Goal: Book appointment/travel/reservation

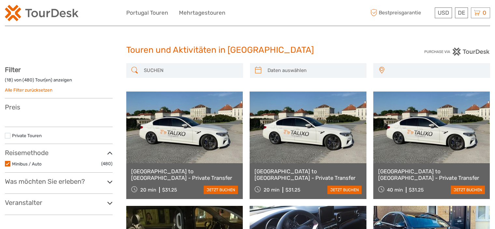
select select
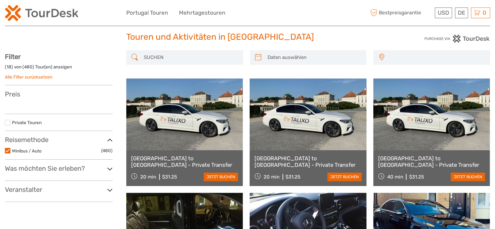
select select
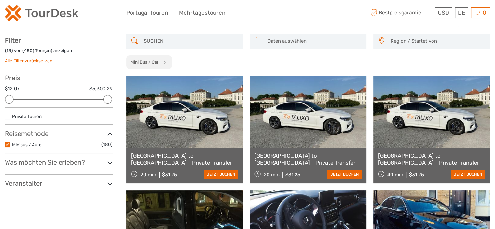
scroll to position [38, 0]
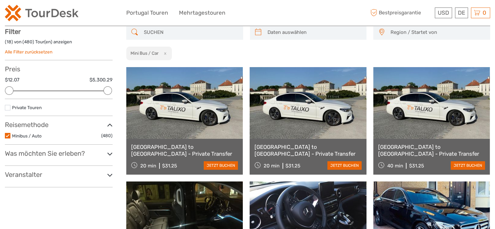
click at [109, 151] on icon at bounding box center [110, 153] width 6 height 9
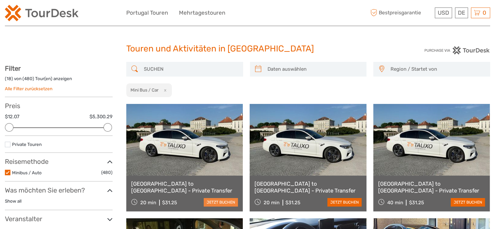
scroll to position [1, 0]
type input "[DATE]"
click at [279, 69] on input "search" at bounding box center [314, 69] width 99 height 11
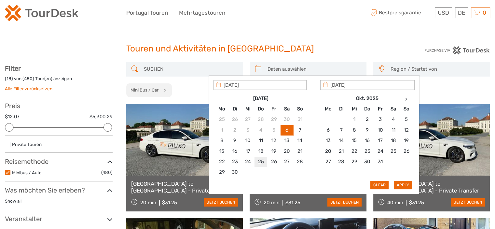
type input "[DATE]"
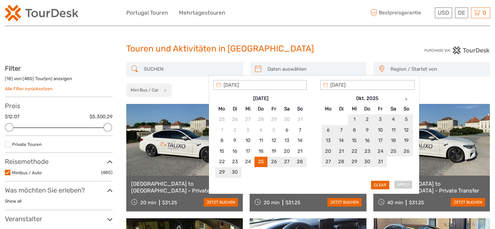
click at [408, 184] on div "Apply Clear" at bounding box center [314, 134] width 201 height 109
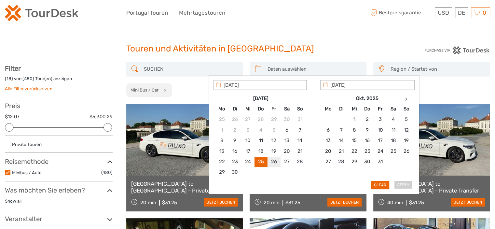
type input "[DATE]"
click at [403, 185] on button "Apply" at bounding box center [403, 185] width 18 height 8
type input "[DATE] - [DATE]"
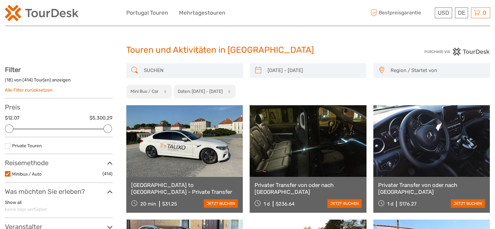
click at [395, 75] on span "Region / Startet von" at bounding box center [437, 70] width 99 height 11
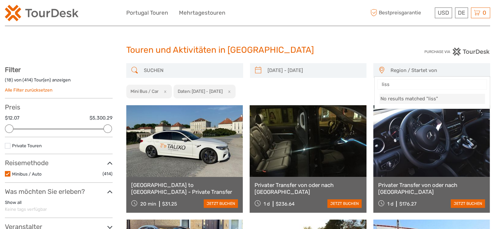
type input "lis"
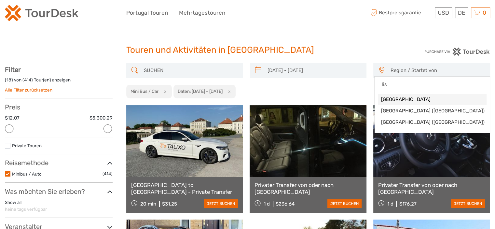
click at [403, 98] on span "[GEOGRAPHIC_DATA]" at bounding box center [426, 99] width 91 height 7
select select "[GEOGRAPHIC_DATA]"
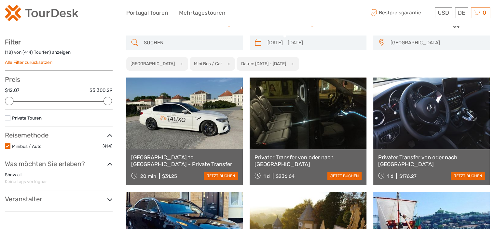
scroll to position [65, 0]
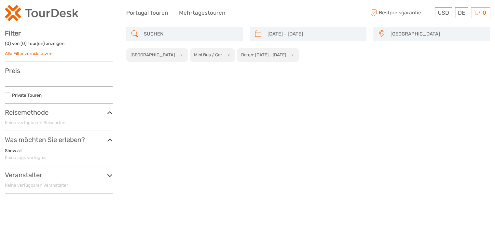
scroll to position [37, 0]
click at [108, 173] on icon at bounding box center [110, 175] width 6 height 9
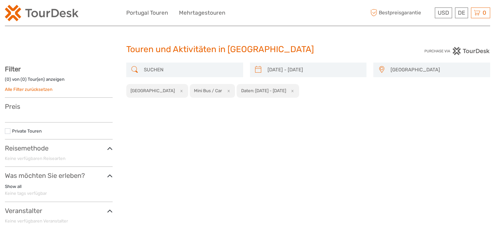
scroll to position [0, 0]
click at [411, 71] on span "[GEOGRAPHIC_DATA]" at bounding box center [437, 70] width 99 height 11
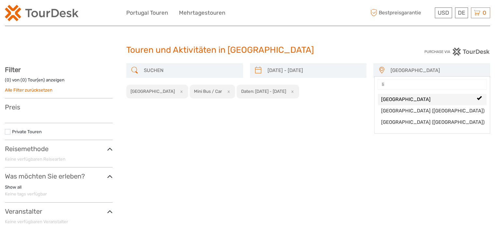
type input "lis"
click at [416, 110] on span "[GEOGRAPHIC_DATA] ([GEOGRAPHIC_DATA])" at bounding box center [426, 110] width 91 height 7
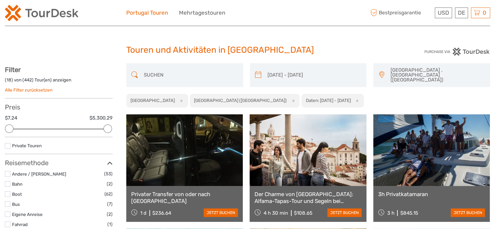
click at [145, 9] on link "Portugal Touren" at bounding box center [147, 12] width 42 height 9
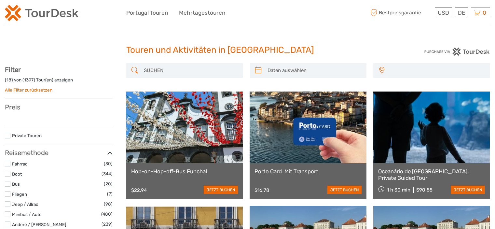
select select
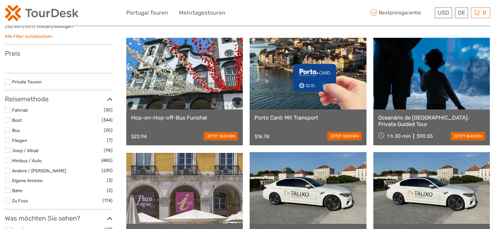
select select
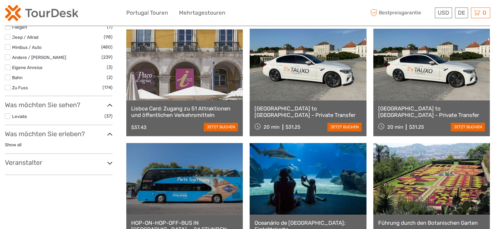
scroll to position [185, 0]
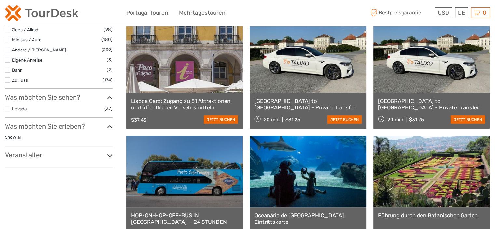
click at [109, 127] on icon at bounding box center [110, 126] width 6 height 9
click at [111, 96] on icon at bounding box center [110, 97] width 6 height 9
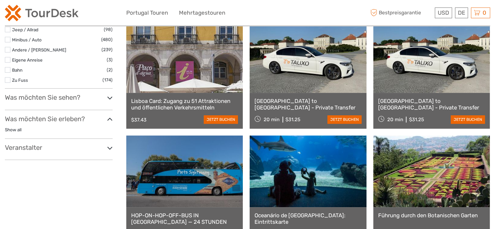
click at [111, 96] on icon at bounding box center [110, 97] width 6 height 9
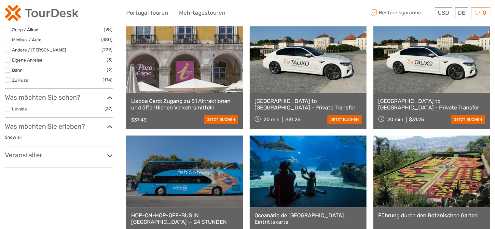
click at [109, 157] on icon at bounding box center [110, 155] width 6 height 9
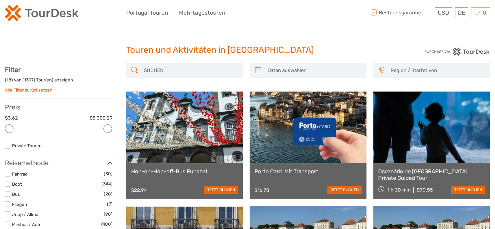
scroll to position [0, 0]
